Goal: Check status: Check status

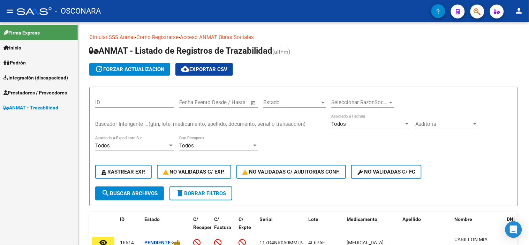
click at [119, 117] on div "Buscador Inteligente ...(gtin, lote, medicamento, apellido, documento, serial o…" at bounding box center [210, 121] width 231 height 15
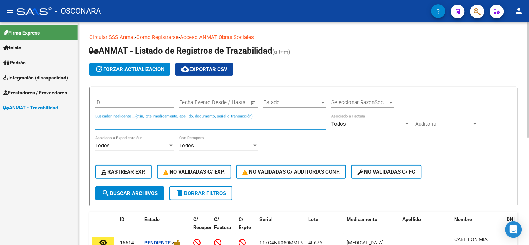
paste input "033074483348"
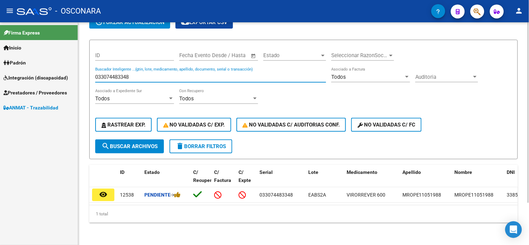
scroll to position [52, 0]
type input "033074483348"
click at [100, 180] on datatable-header-cell at bounding box center [103, 180] width 28 height 31
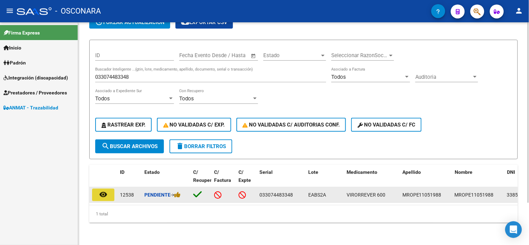
click at [106, 193] on mat-icon "remove_red_eye" at bounding box center [103, 194] width 8 height 8
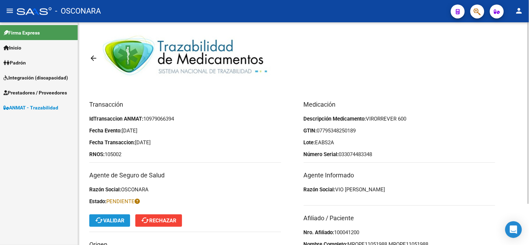
click at [111, 217] on button "cached Validar" at bounding box center [109, 221] width 41 height 13
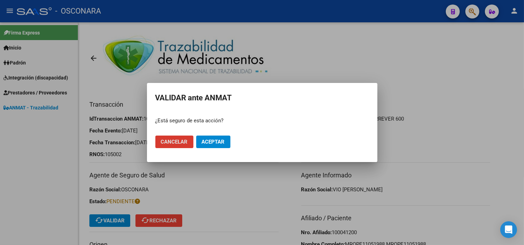
click at [220, 145] on button "Aceptar" at bounding box center [213, 142] width 34 height 13
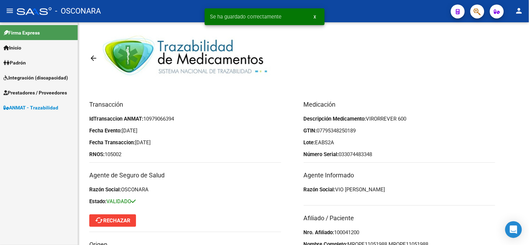
click at [95, 58] on mat-icon "arrow_back" at bounding box center [93, 58] width 8 height 8
